Goal: Complete application form

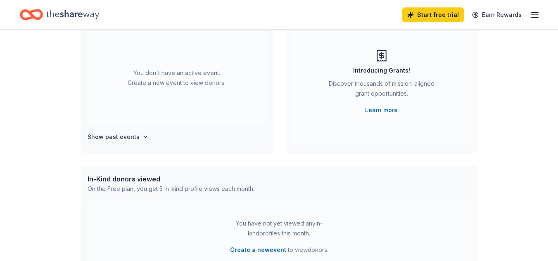
scroll to position [83, 0]
click at [144, 137] on icon "button" at bounding box center [145, 136] width 3 height 2
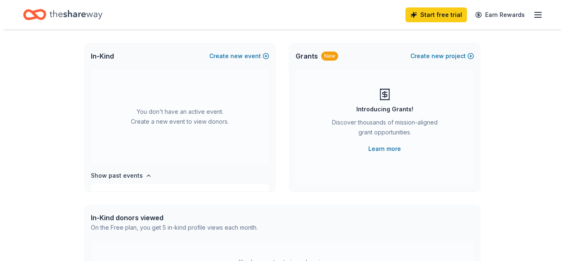
scroll to position [0, 0]
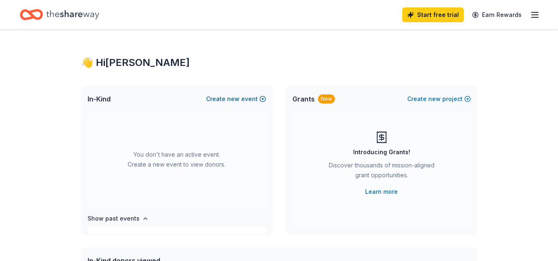
click at [222, 99] on button "Create new event" at bounding box center [236, 99] width 60 height 10
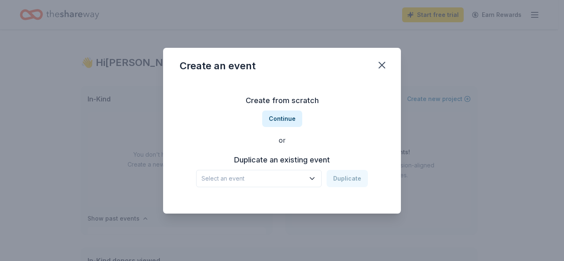
click at [313, 179] on icon "button" at bounding box center [312, 179] width 4 height 2
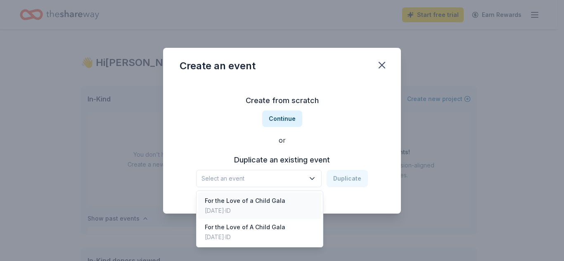
click at [244, 197] on div "For the Love of a Child Gala" at bounding box center [245, 201] width 81 height 10
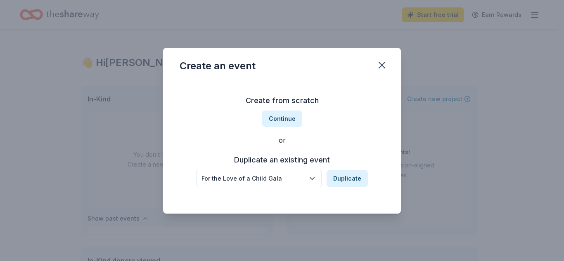
click at [310, 180] on icon "button" at bounding box center [312, 179] width 8 height 8
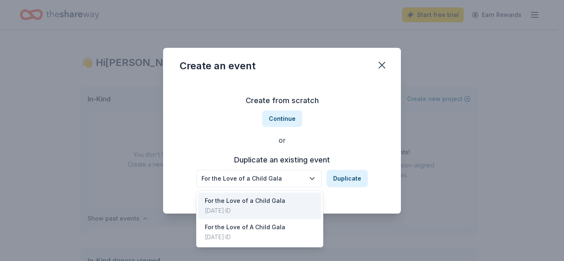
click at [282, 110] on div "Create from scratch Continue or Duplicate an existing event For the Love of a C…" at bounding box center [282, 141] width 205 height 120
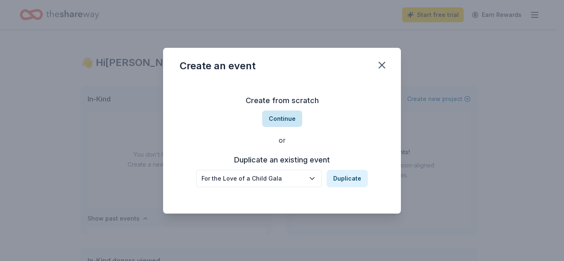
click at [280, 113] on button "Continue" at bounding box center [282, 119] width 40 height 17
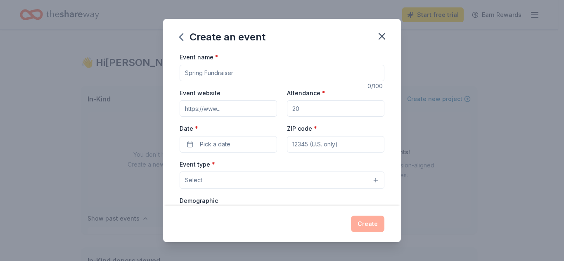
click at [201, 73] on input "Event name *" at bounding box center [282, 73] width 205 height 17
type input "For the Love of a Child"
click at [333, 113] on input "Attendance *" at bounding box center [335, 108] width 97 height 17
type input "240"
click at [344, 149] on input "ZIP code *" at bounding box center [335, 144] width 97 height 17
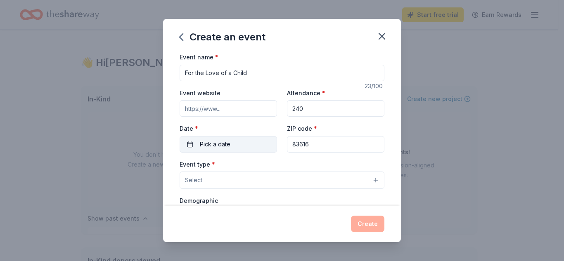
type input "83616"
click at [189, 143] on button "Pick a date" at bounding box center [228, 144] width 97 height 17
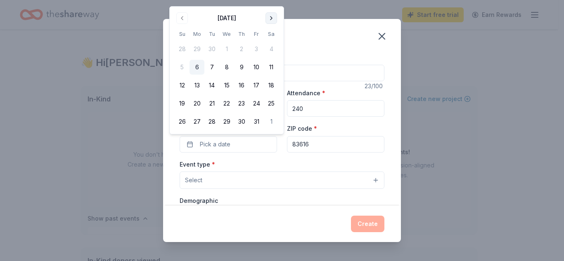
click at [275, 17] on button "Go to next month" at bounding box center [271, 18] width 12 height 12
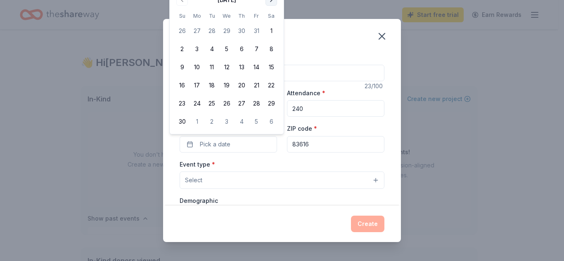
click at [275, 17] on th "Sa" at bounding box center [271, 16] width 15 height 9
click at [271, 1] on button "Go to next month" at bounding box center [271, 0] width 12 height 12
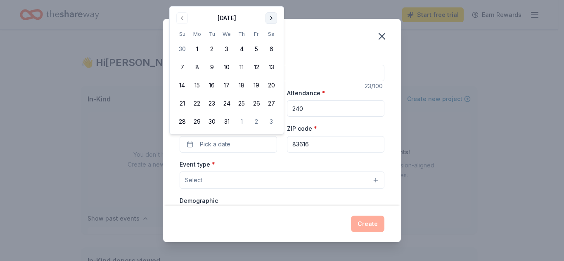
click at [271, 17] on button "Go to next month" at bounding box center [271, 18] width 12 height 12
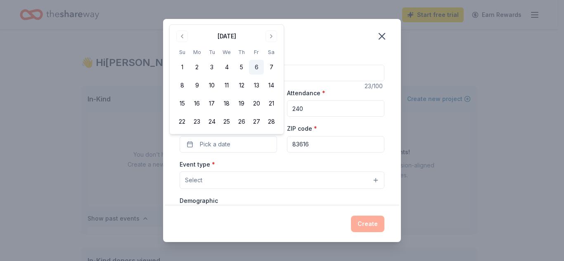
click at [255, 69] on button "6" at bounding box center [256, 67] width 15 height 15
click at [277, 179] on button "Select" at bounding box center [282, 180] width 205 height 17
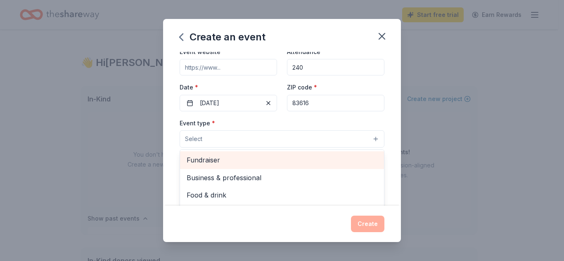
click at [206, 160] on span "Fundraiser" at bounding box center [282, 160] width 191 height 11
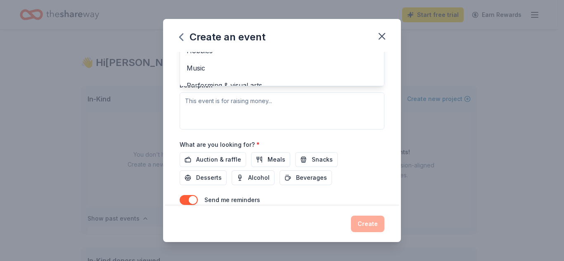
scroll to position [209, 0]
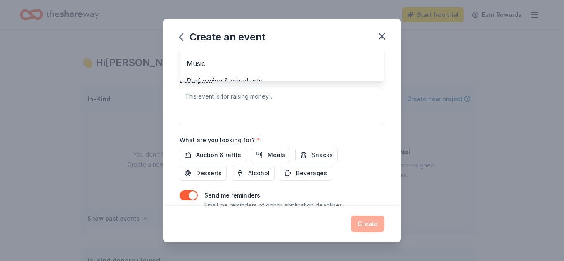
click at [229, 102] on div "Event type * Fundraiser Business & professional Food & drink Health & wellness …" at bounding box center [282, 37] width 205 height 175
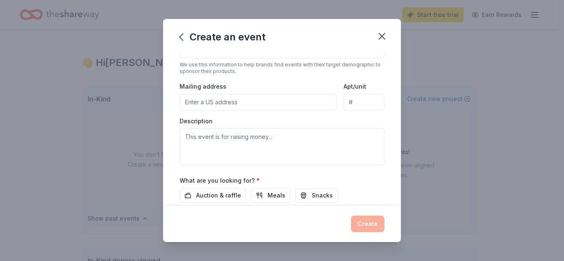
scroll to position [176, 0]
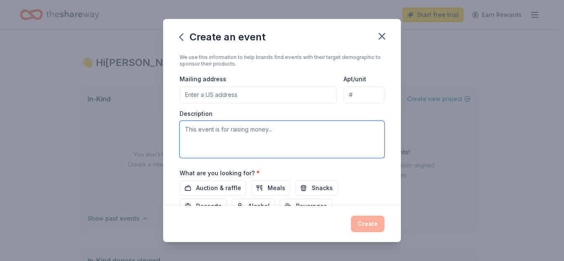
click at [214, 129] on textarea at bounding box center [282, 139] width 205 height 37
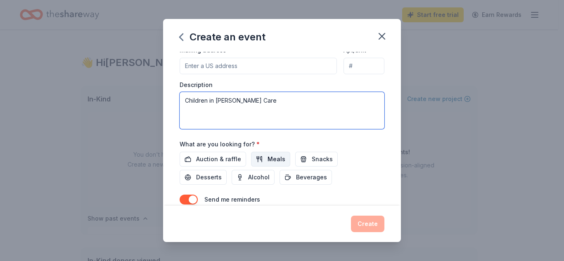
scroll to position [217, 0]
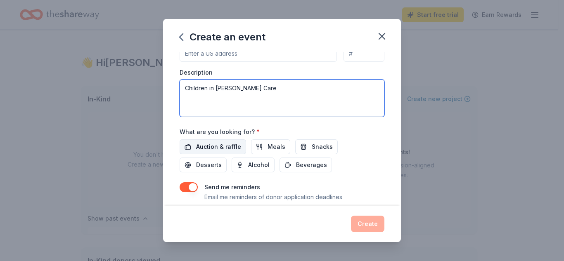
type textarea "Children in [PERSON_NAME] Care"
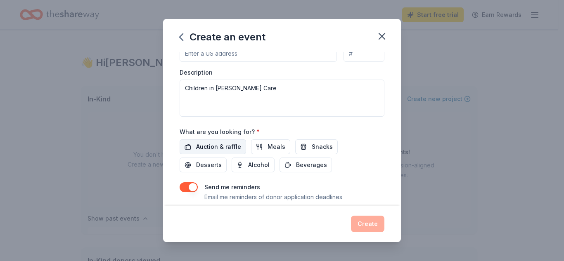
click at [222, 145] on span "Auction & raffle" at bounding box center [218, 147] width 45 height 10
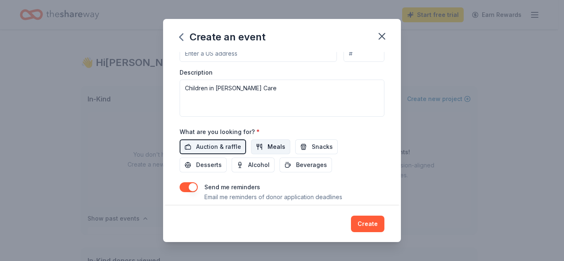
click at [274, 145] on span "Meals" at bounding box center [277, 147] width 18 height 10
click at [256, 163] on span "Alcohol" at bounding box center [258, 165] width 21 height 10
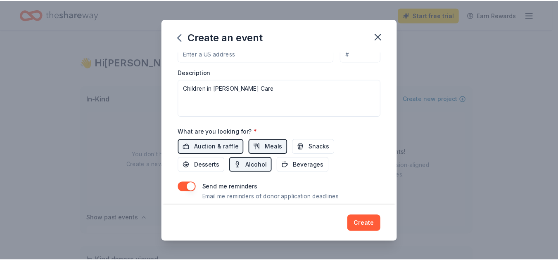
scroll to position [242, 0]
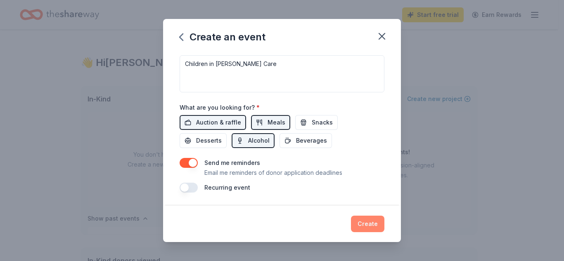
click at [367, 224] on button "Create" at bounding box center [367, 224] width 33 height 17
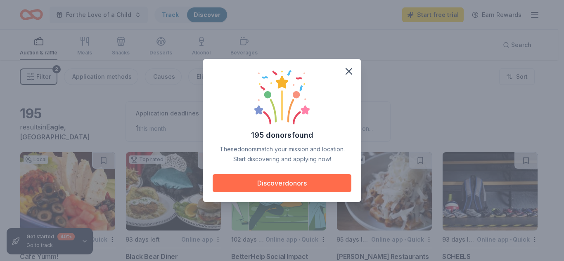
click at [299, 180] on button "Discover donors" at bounding box center [282, 183] width 139 height 18
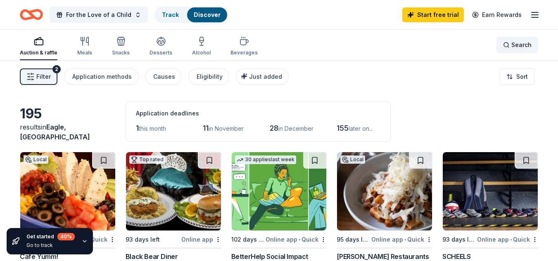
click at [513, 43] on span "Search" at bounding box center [521, 45] width 20 height 10
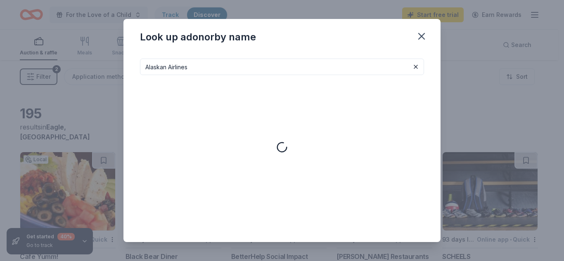
type input "Alaskan Airlines"
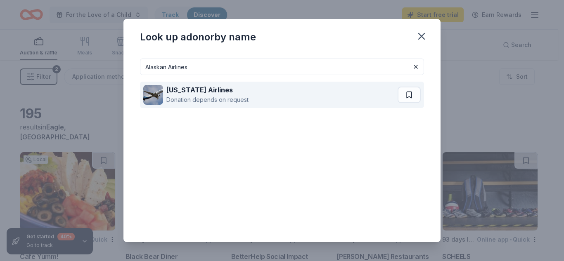
click at [198, 95] on div "Donation depends on request" at bounding box center [207, 100] width 82 height 10
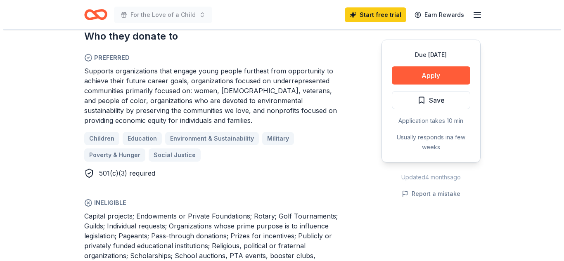
scroll to position [372, 0]
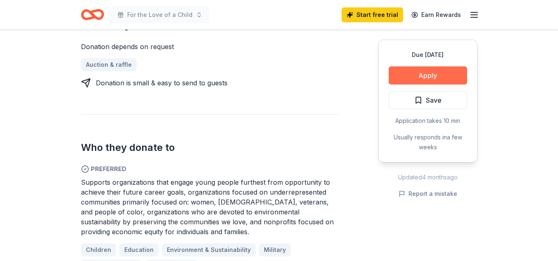
click at [428, 73] on button "Apply" at bounding box center [428, 75] width 78 height 18
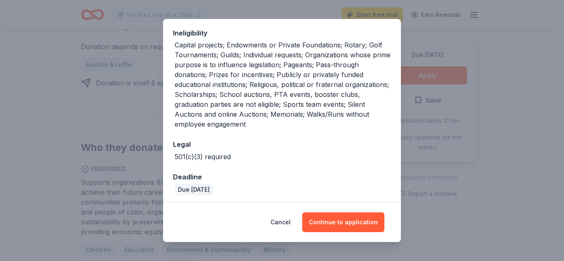
scroll to position [218, 0]
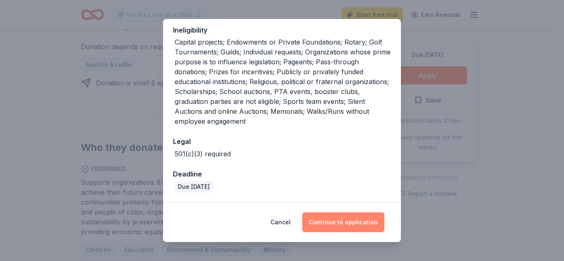
click at [335, 223] on button "Continue to application" at bounding box center [343, 223] width 82 height 20
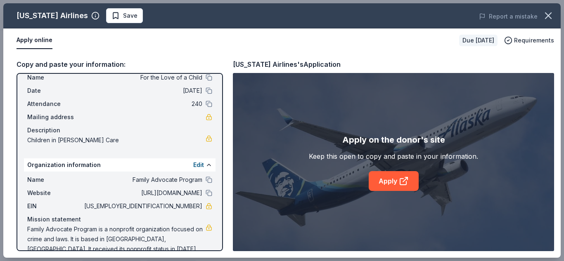
scroll to position [38, 0]
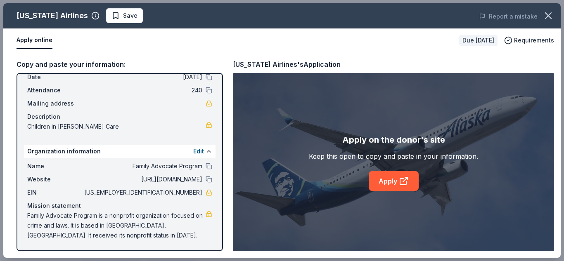
click at [197, 180] on div "Website http://www.strongandsafe.org" at bounding box center [119, 180] width 185 height 10
click at [206, 178] on button at bounding box center [209, 179] width 7 height 7
click at [194, 152] on button "Edit" at bounding box center [198, 152] width 11 height 10
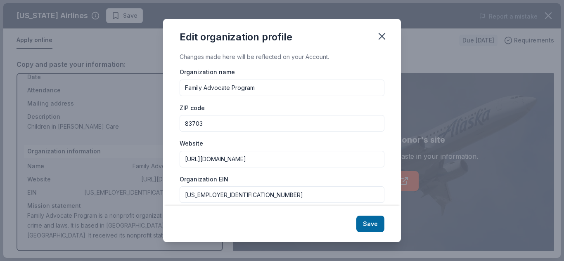
drag, startPoint x: 275, startPoint y: 164, endPoint x: 168, endPoint y: 161, distance: 106.2
click at [168, 161] on div "Changes made here will be reflected on your Account. Organization name Family A…" at bounding box center [282, 129] width 238 height 154
paste input "https://www.familyadvocates.org/"
type input "https://www.familyadvocates.org/"
click at [241, 200] on input "82-0344205" at bounding box center [282, 195] width 205 height 17
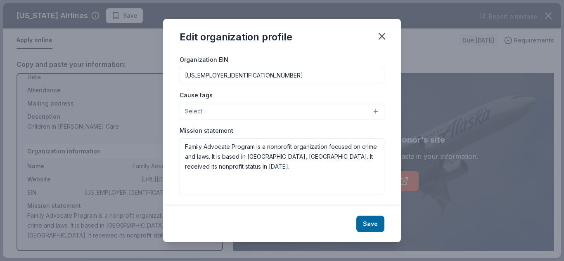
scroll to position [122, 0]
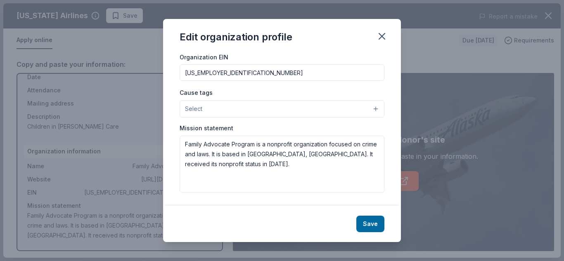
click at [275, 108] on button "Select" at bounding box center [282, 108] width 205 height 17
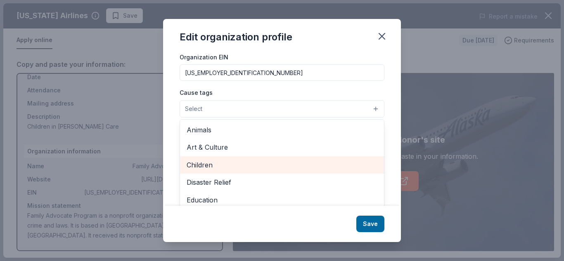
click at [210, 164] on span "Children" at bounding box center [282, 165] width 191 height 11
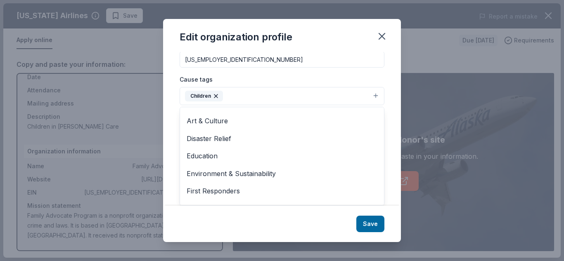
scroll to position [0, 0]
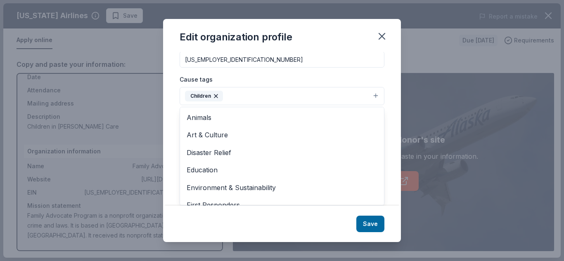
click at [370, 225] on div "Edit organization profile Changes made here will be reflected on your Account. …" at bounding box center [282, 130] width 238 height 223
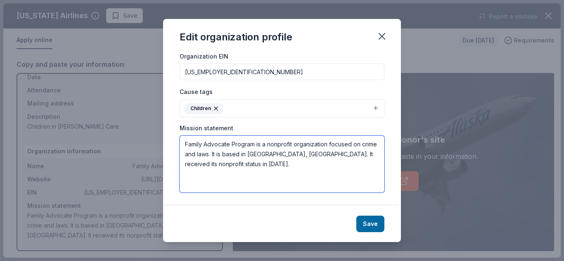
drag, startPoint x: 187, startPoint y: 147, endPoint x: 245, endPoint y: 170, distance: 62.8
click at [245, 170] on textarea "Family Advocate Program is a nonprofit organization focused on crime and laws. …" at bounding box center [282, 164] width 205 height 57
type textarea "F"
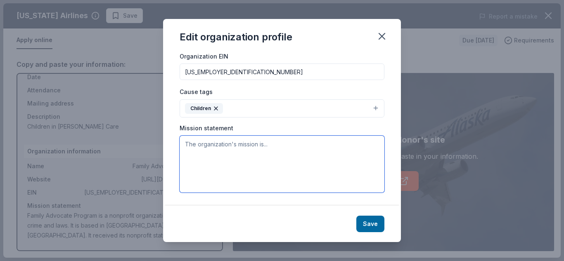
paste textarea "SAFE KIDS. STRONG FAMILIES. BRAVE VOLUNTEERS. Family Advocates' mission is to s…"
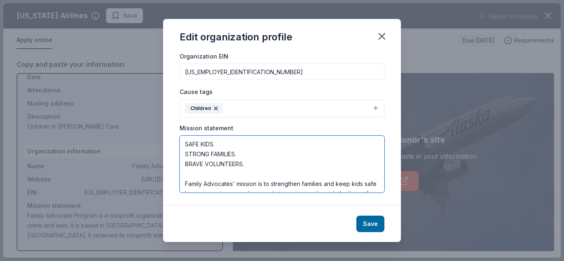
scroll to position [20, 0]
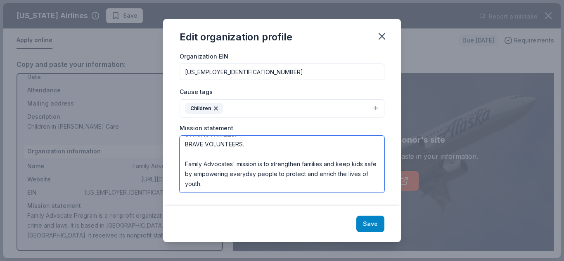
type textarea "SAFE KIDS. STRONG FAMILIES. BRAVE VOLUNTEERS. Family Advocates' mission is to s…"
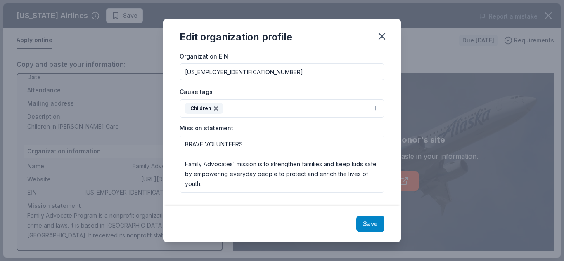
click at [370, 223] on button "Save" at bounding box center [370, 224] width 28 height 17
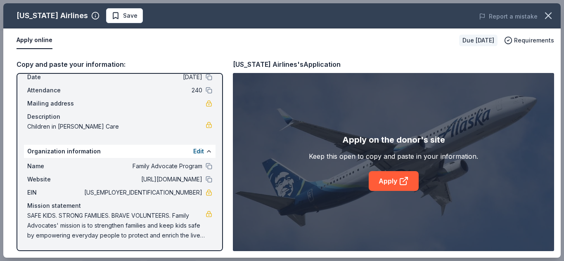
scroll to position [0, 0]
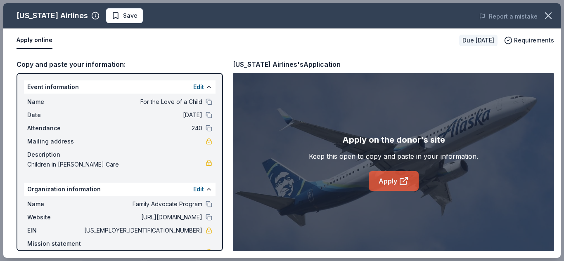
click at [389, 183] on link "Apply" at bounding box center [394, 181] width 50 height 20
